Goal: Task Accomplishment & Management: Manage account settings

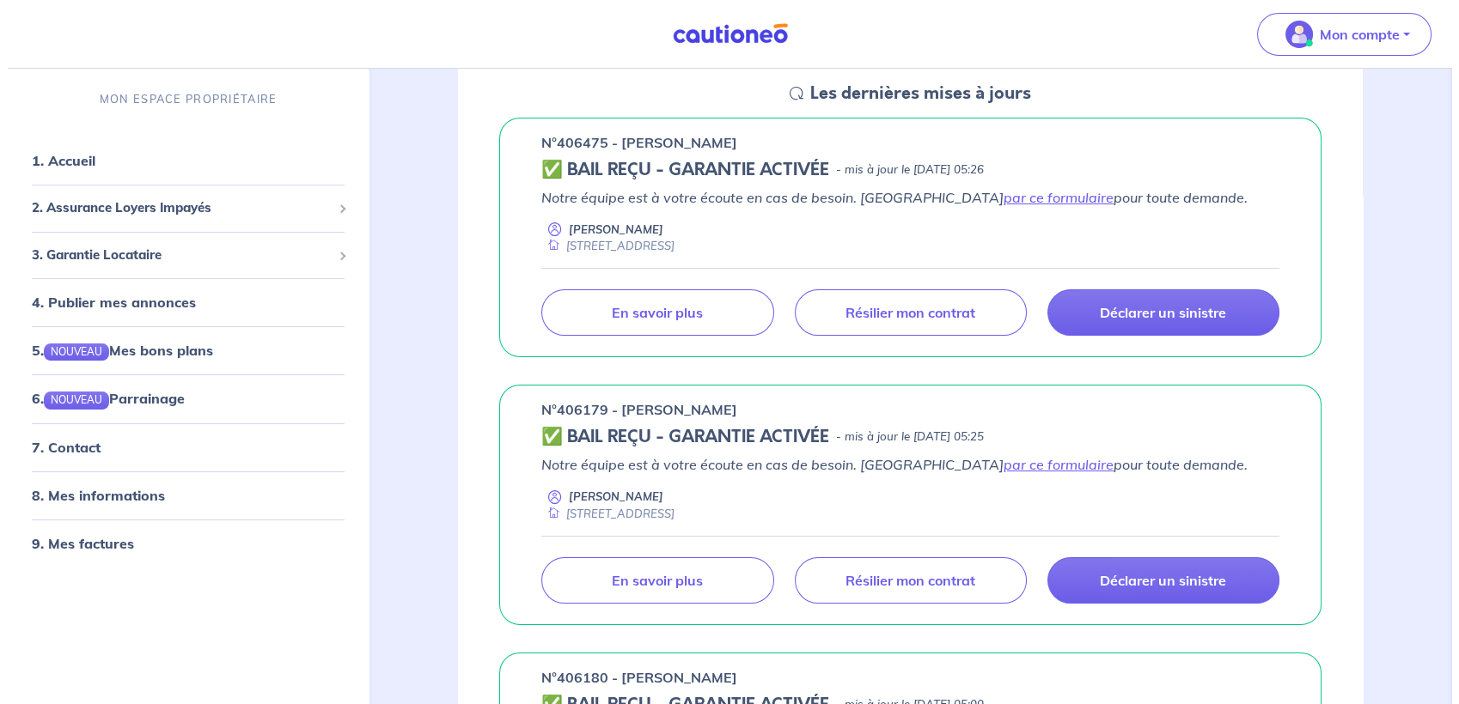
scroll to position [259, 0]
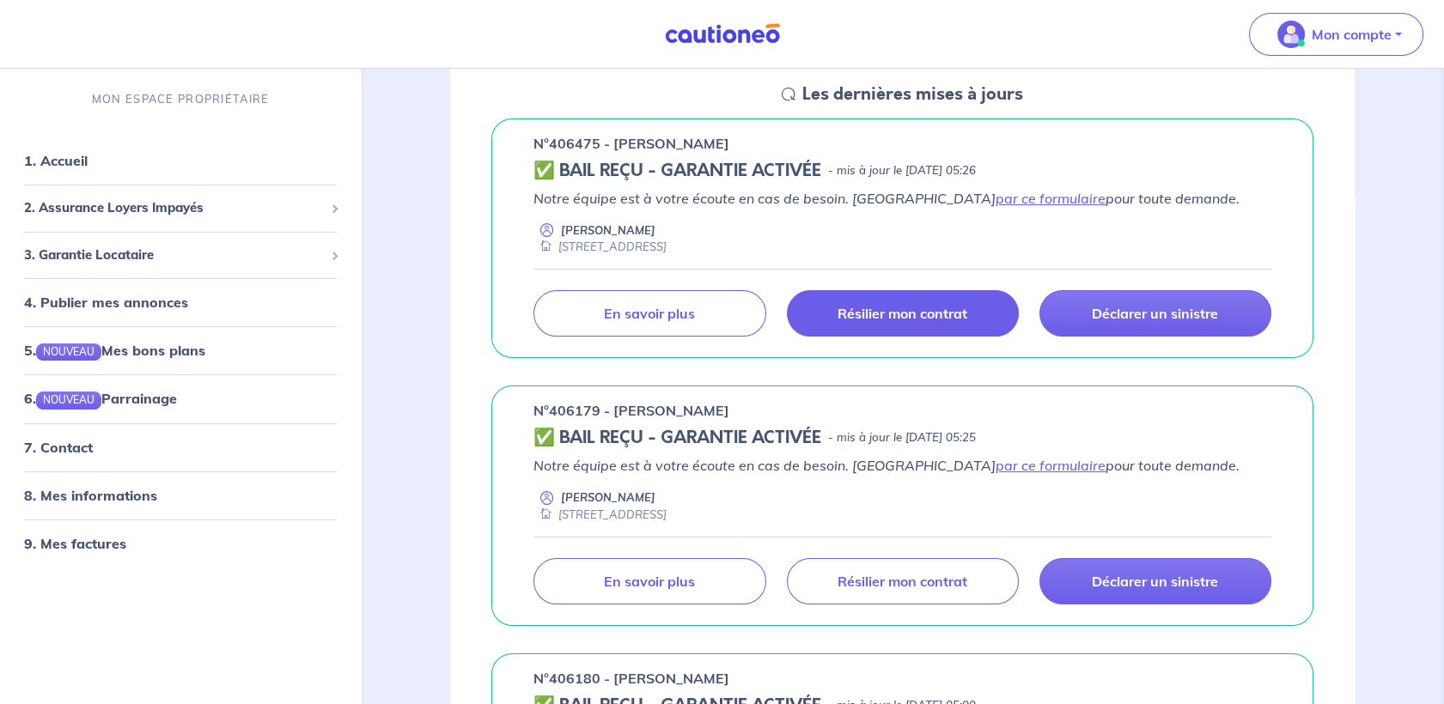
click at [924, 309] on p "Résilier mon contrat" at bounding box center [903, 313] width 130 height 17
click at [628, 173] on h5 "✅ BAIL REÇU - GARANTIE ACTIVÉE" at bounding box center [677, 171] width 288 height 21
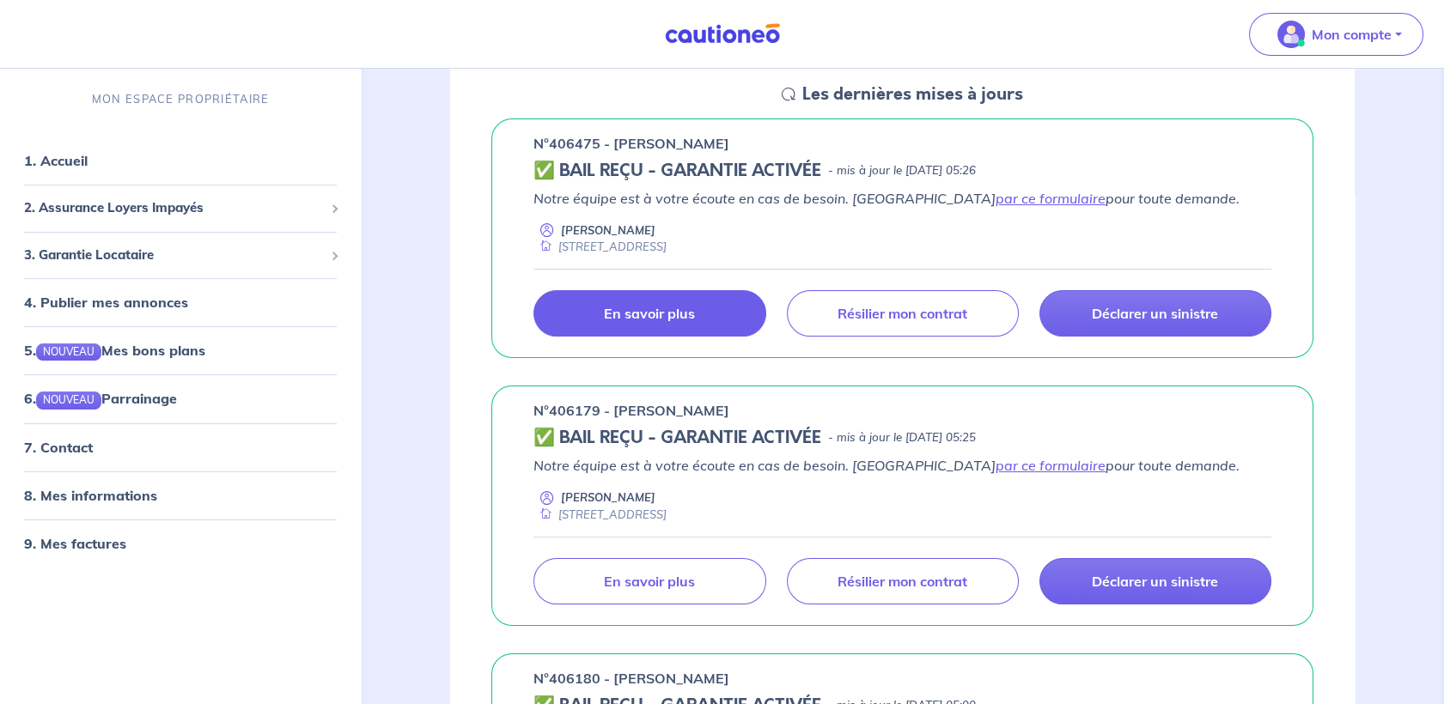
click at [643, 315] on p "En savoir plus" at bounding box center [649, 313] width 91 height 17
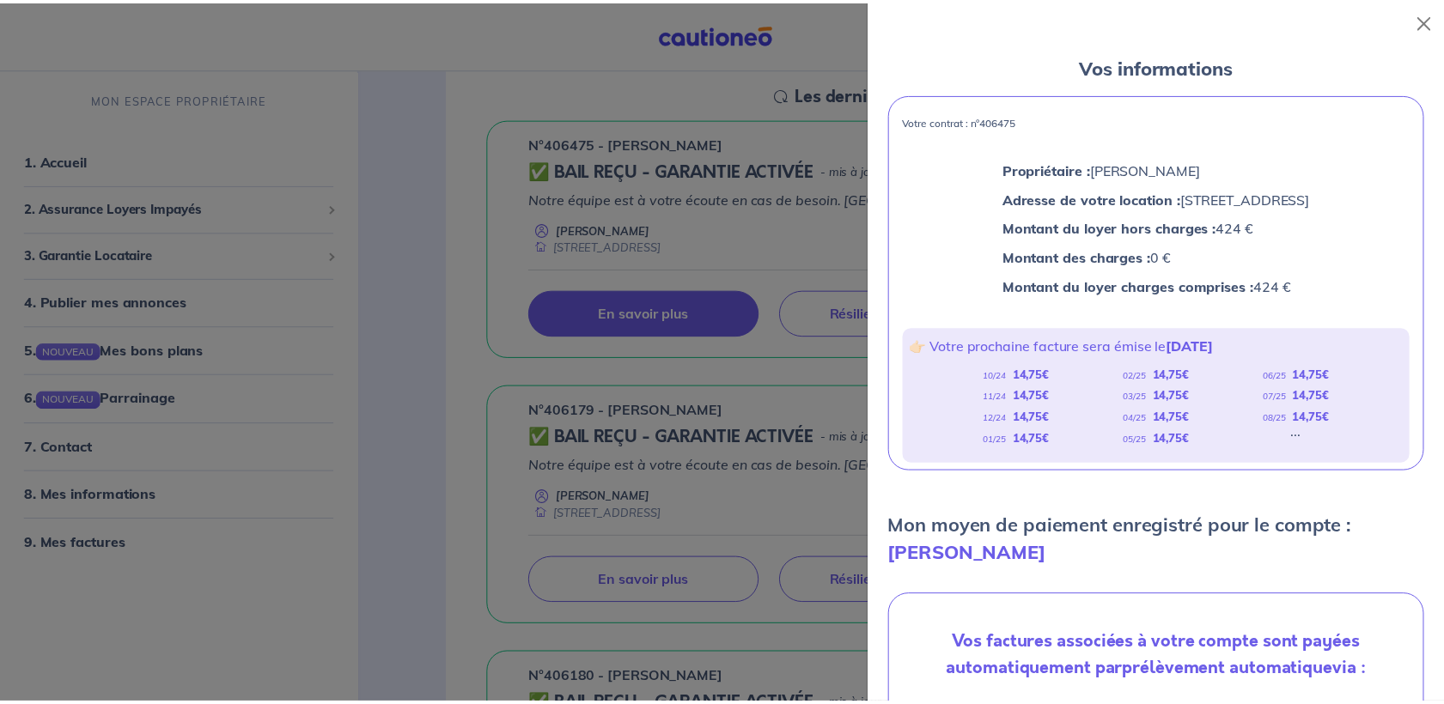
scroll to position [0, 0]
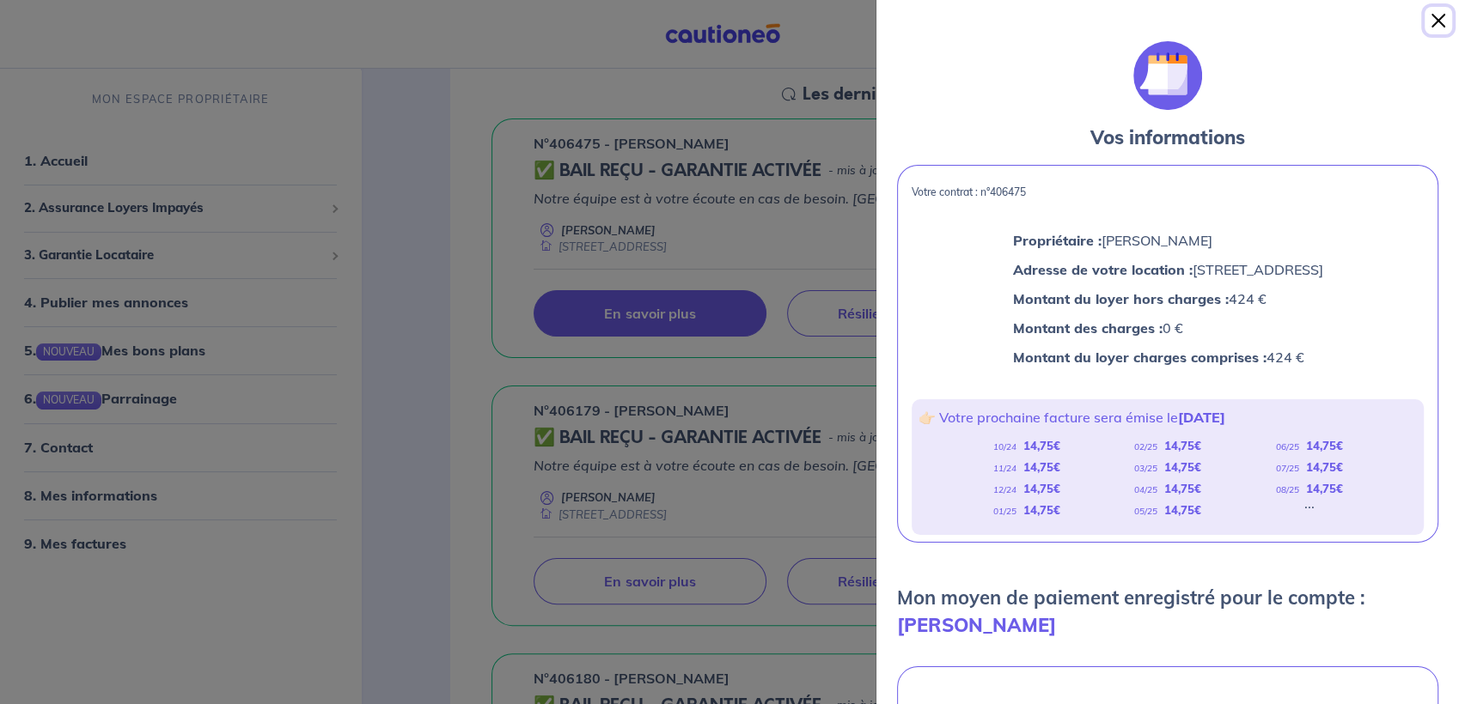
click at [1438, 23] on button "Close" at bounding box center [1437, 20] width 27 height 27
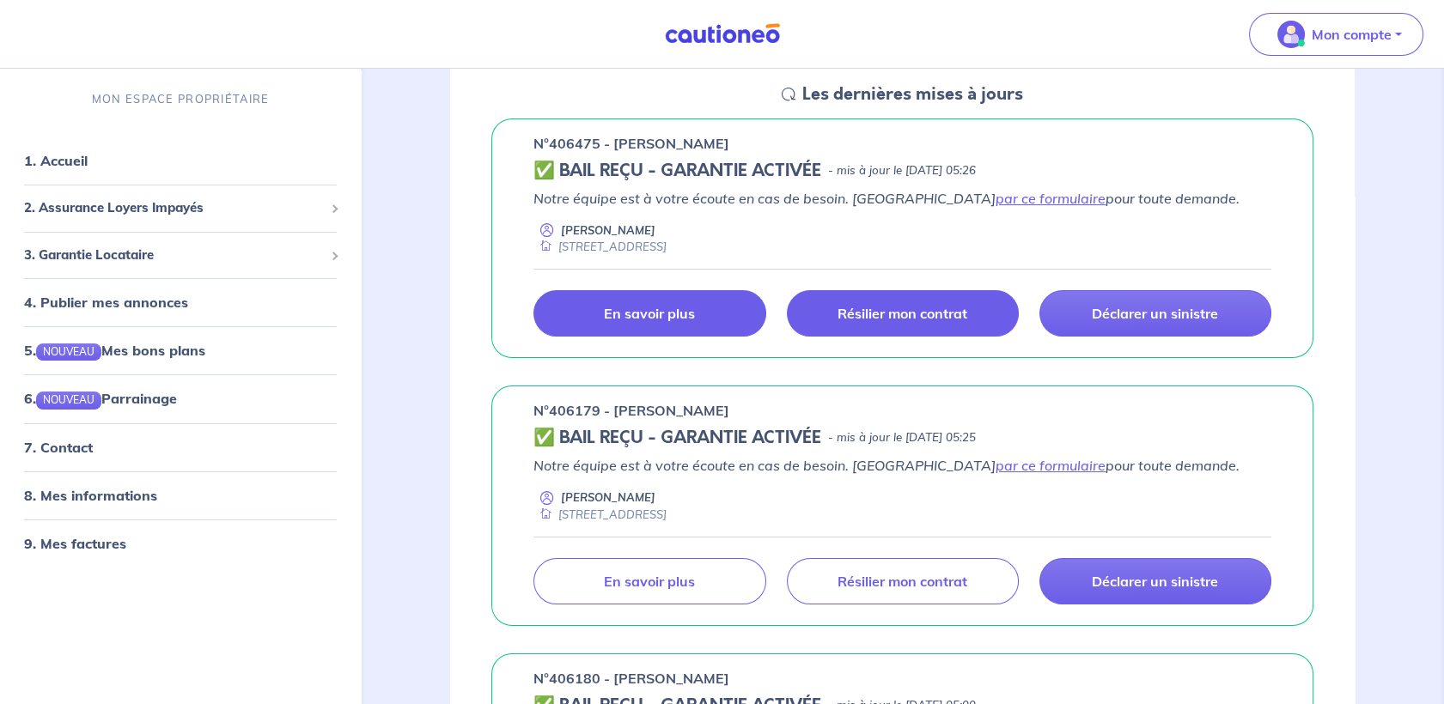
click at [928, 308] on p "Résilier mon contrat" at bounding box center [903, 313] width 130 height 17
